Goal: Check status

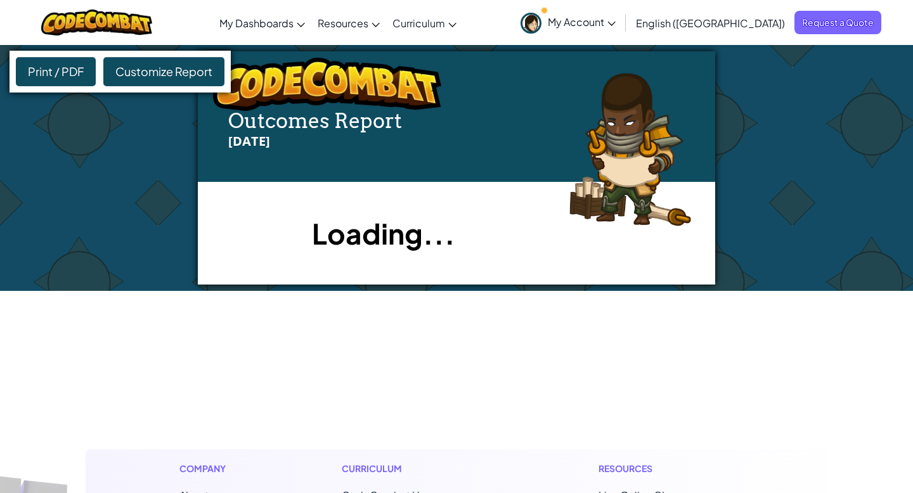
click at [622, 29] on link "My Account" at bounding box center [568, 23] width 108 height 40
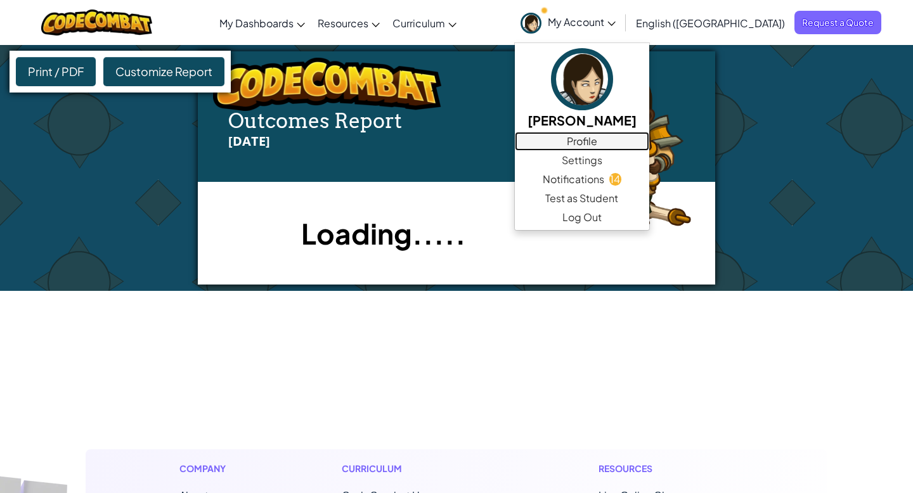
click at [649, 143] on link "Profile" at bounding box center [582, 141] width 134 height 19
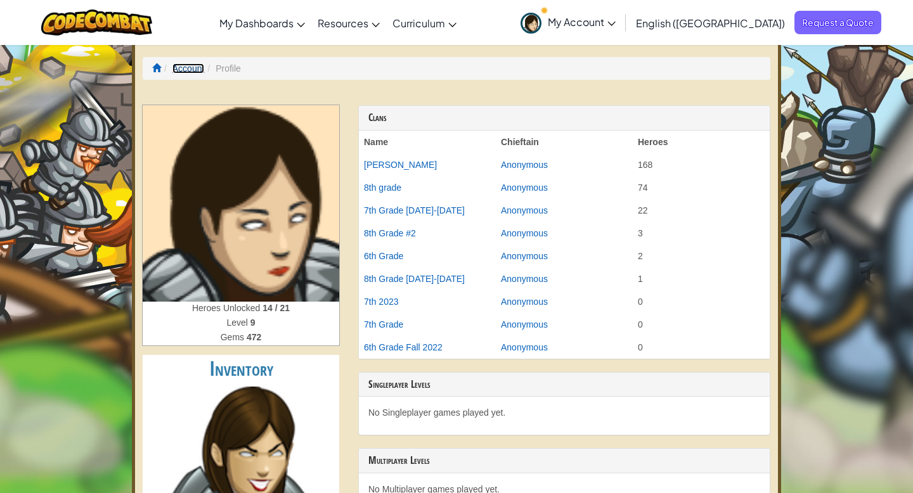
click at [188, 70] on link "Account" at bounding box center [189, 68] width 32 height 10
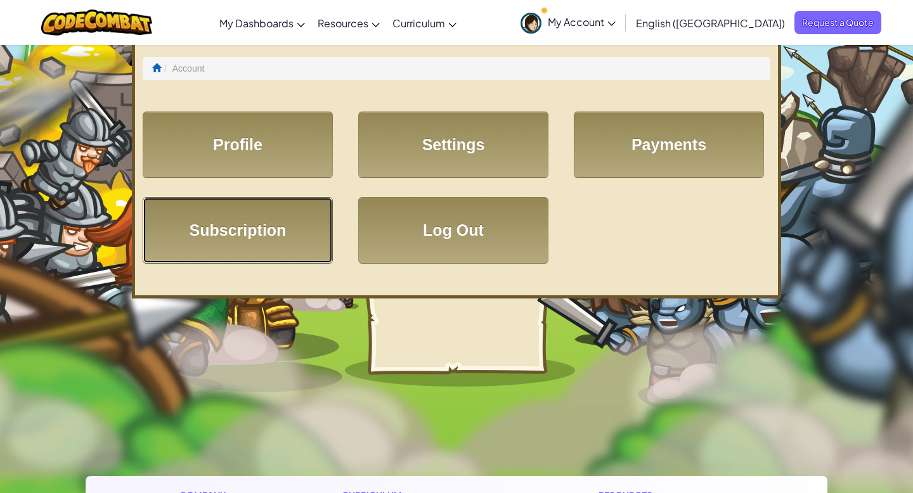
click at [244, 234] on link "Subscription" at bounding box center [238, 230] width 190 height 67
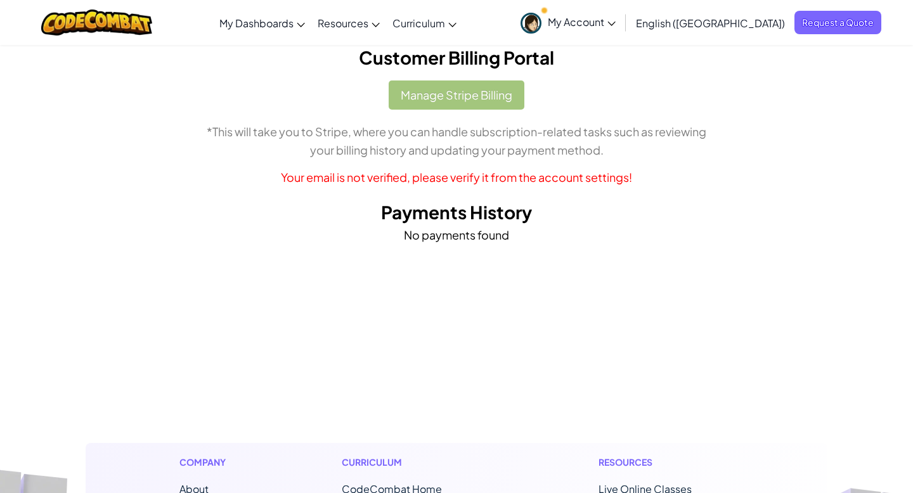
click at [616, 22] on icon at bounding box center [612, 24] width 8 height 4
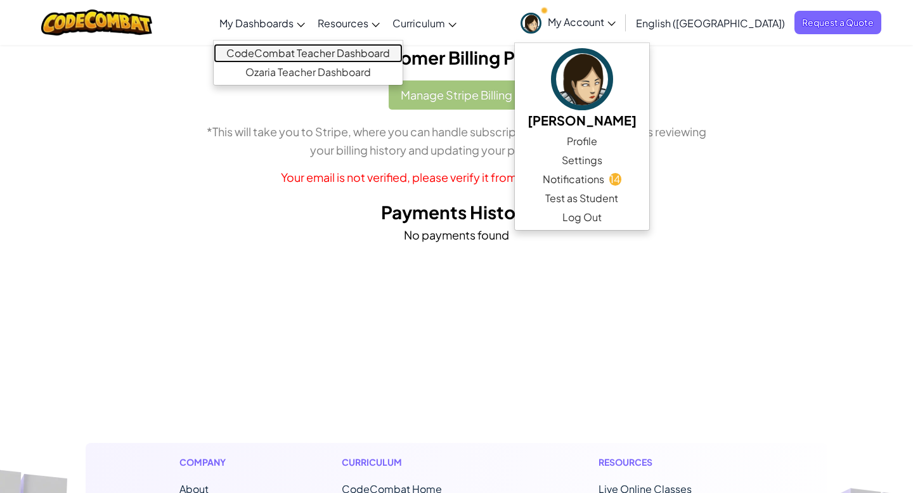
click at [329, 49] on link "CodeCombat Teacher Dashboard" at bounding box center [308, 53] width 189 height 19
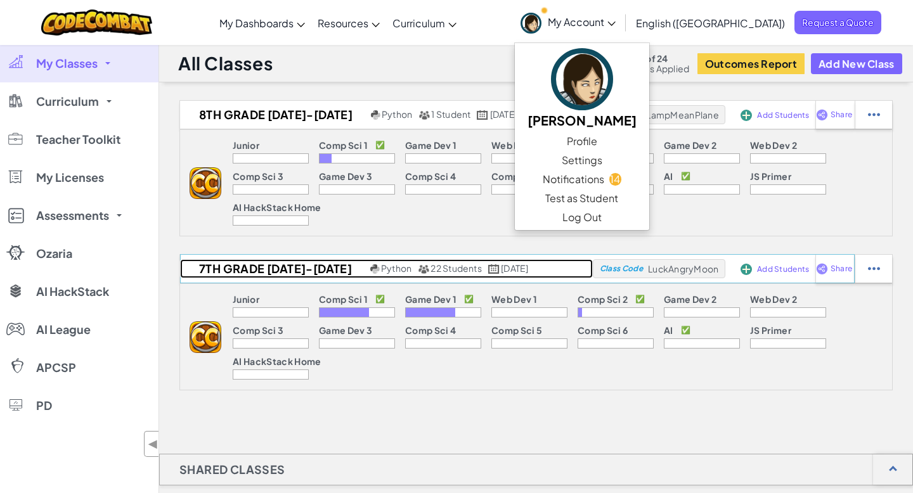
click at [268, 266] on h2 "7th Grade [DATE]-[DATE]" at bounding box center [273, 268] width 187 height 19
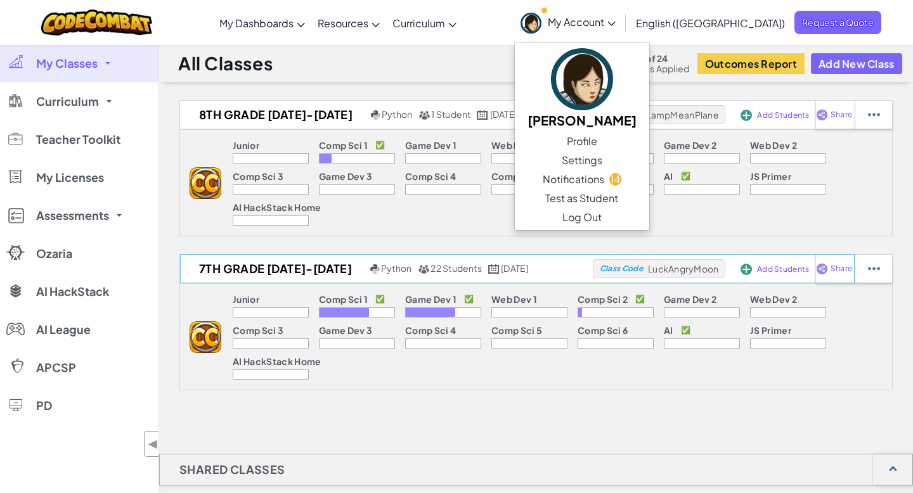
select select "Progress (High to Low)"
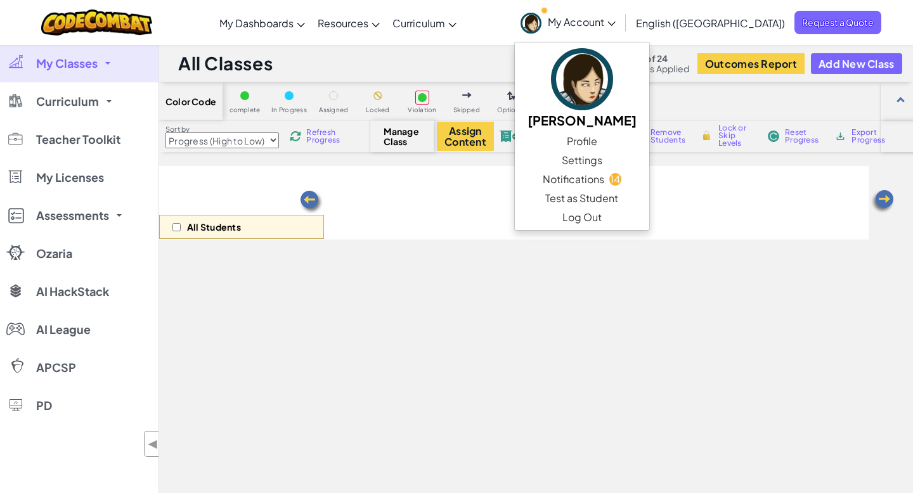
click at [525, 215] on div "All Students" at bounding box center [514, 203] width 710 height 74
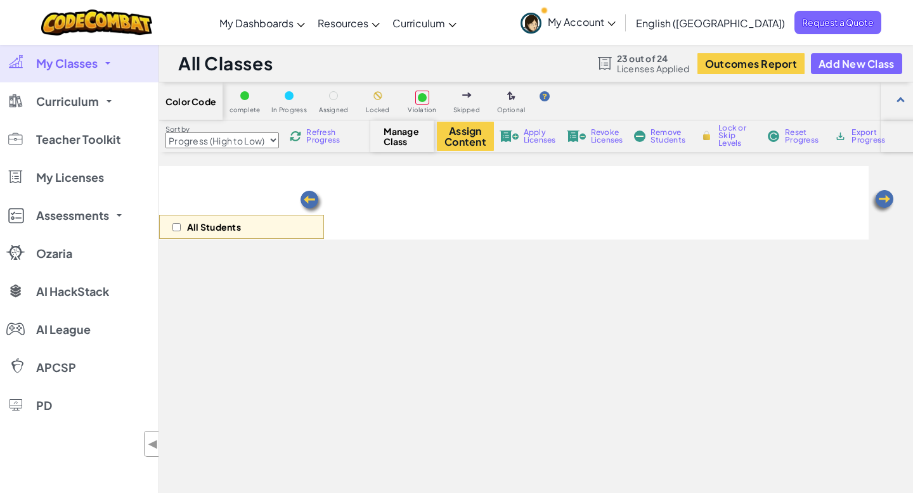
select select "560f1a9f22961295f9427742"
